Goal: Task Accomplishment & Management: Use online tool/utility

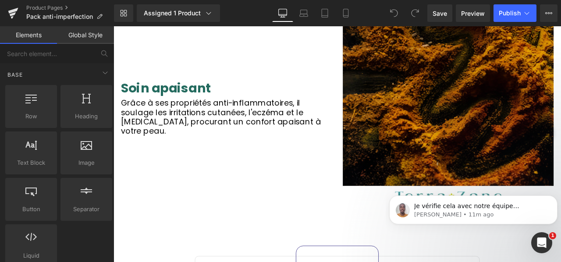
scroll to position [1153, 0]
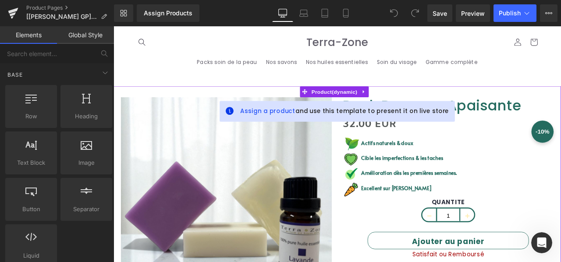
click at [516, 152] on div "32.00 EUR 6% de remise" at bounding box center [510, 142] width 250 height 21
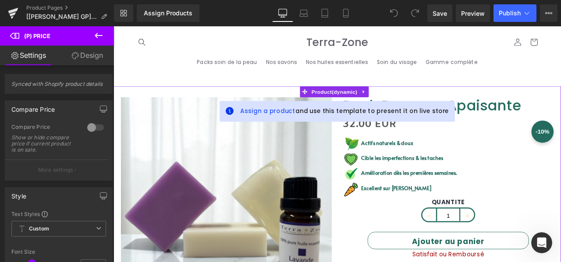
click at [480, 132] on div "Assign a product and use this template to present it on live store" at bounding box center [378, 127] width 279 height 25
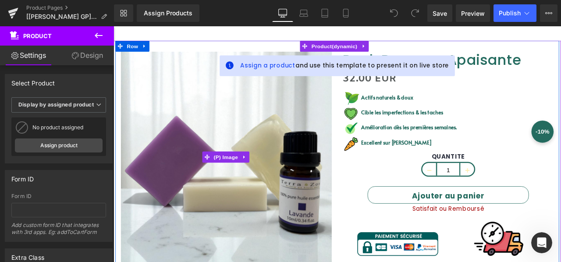
scroll to position [42, 0]
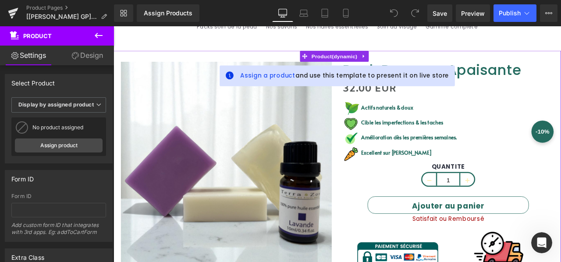
click at [256, 85] on icon at bounding box center [251, 85] width 10 height 10
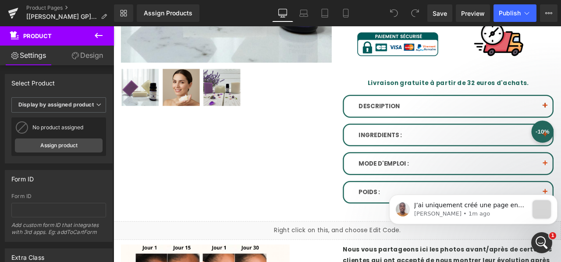
scroll to position [0, 0]
